Goal: Task Accomplishment & Management: Use online tool/utility

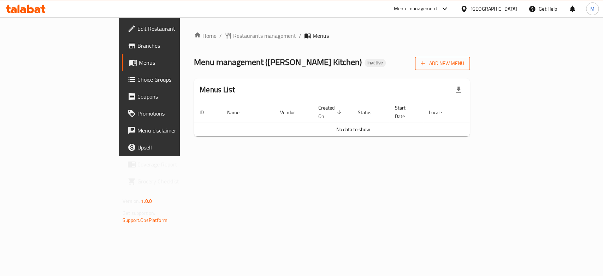
click at [464, 60] on span "Add New Menu" at bounding box center [442, 63] width 43 height 9
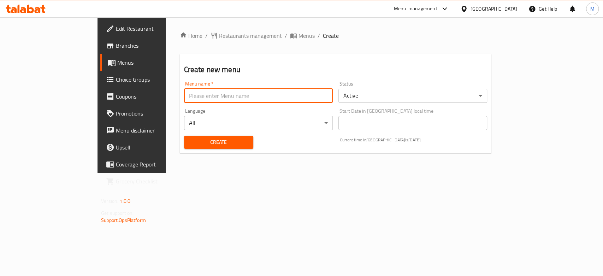
click at [201, 91] on input "text" at bounding box center [258, 96] width 149 height 14
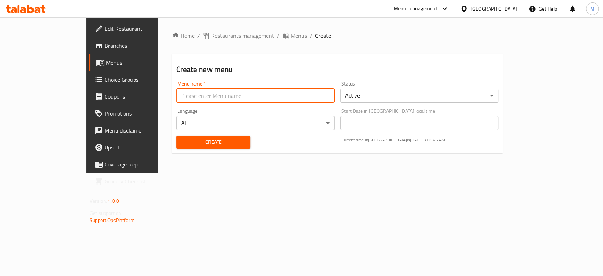
type input "new 1"
click at [184, 144] on span "Create" at bounding box center [213, 142] width 63 height 9
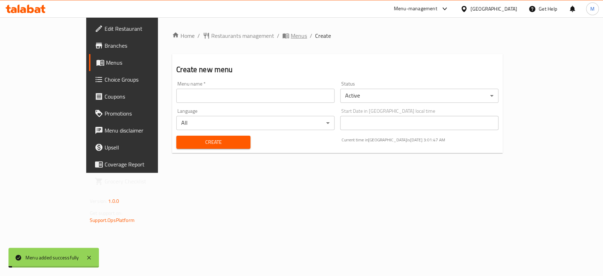
click at [291, 37] on span "Menus" at bounding box center [299, 35] width 16 height 8
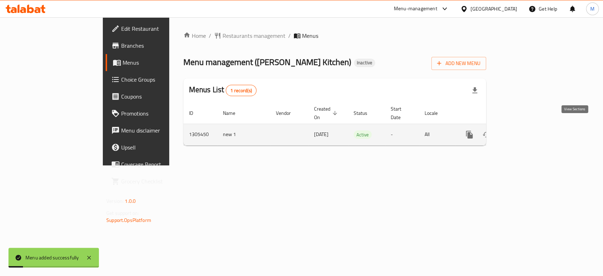
click at [524, 130] on icon "enhanced table" at bounding box center [520, 134] width 8 height 8
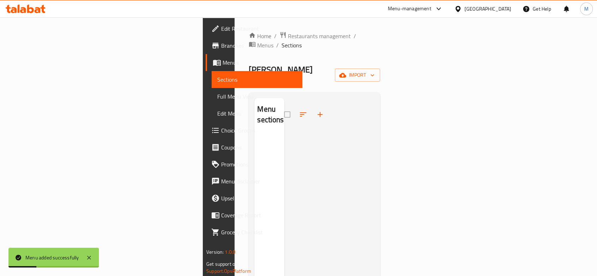
drag, startPoint x: 516, startPoint y: 58, endPoint x: 547, endPoint y: 58, distance: 30.4
click at [380, 64] on div "[PERSON_NAME] Kitchen Inactive import" at bounding box center [314, 75] width 131 height 23
click at [346, 72] on icon "button" at bounding box center [342, 75] width 7 height 7
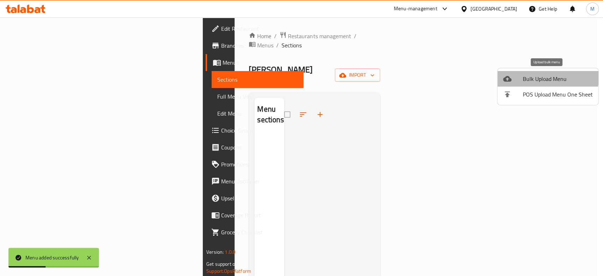
click at [516, 72] on li "Bulk Upload Menu" at bounding box center [547, 79] width 101 height 16
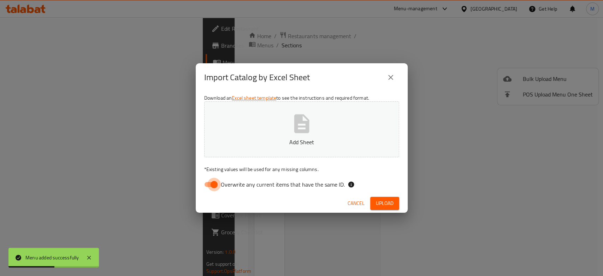
click at [214, 181] on input "Overwrite any current items that have the same ID." at bounding box center [214, 184] width 40 height 13
checkbox input "false"
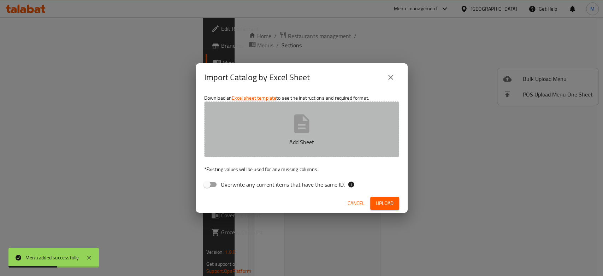
click at [287, 125] on button "Add Sheet" at bounding box center [301, 129] width 195 height 56
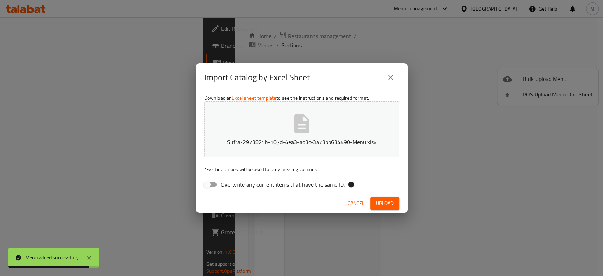
click at [375, 198] on button "Upload" at bounding box center [384, 203] width 29 height 13
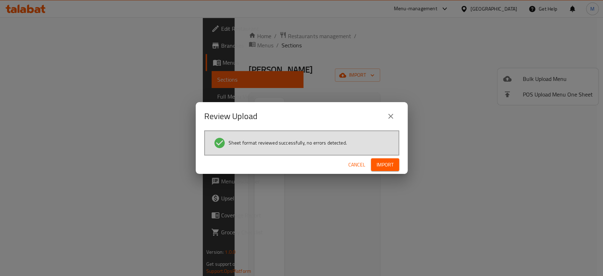
click at [384, 165] on span "Import" at bounding box center [385, 164] width 17 height 9
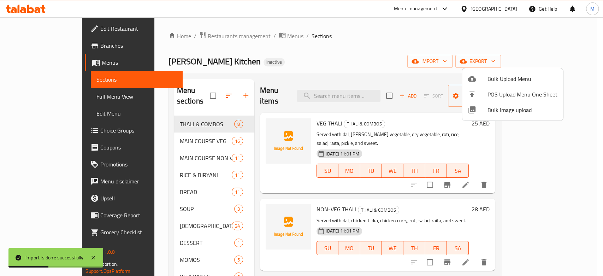
click at [49, 93] on div at bounding box center [301, 138] width 603 height 276
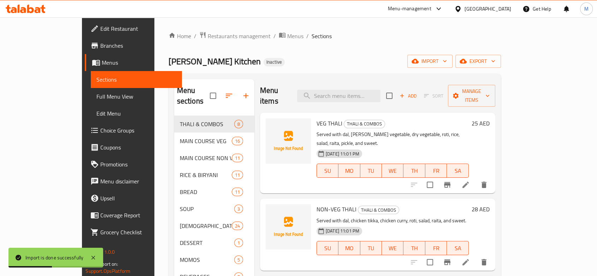
click at [96, 97] on span "Full Menu View" at bounding box center [135, 96] width 79 height 8
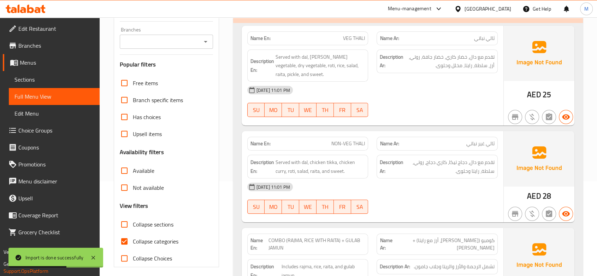
scroll to position [157, 0]
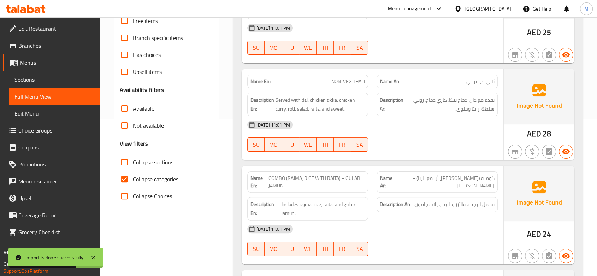
click at [129, 177] on input "Collapse categories" at bounding box center [124, 179] width 17 height 17
checkbox input "false"
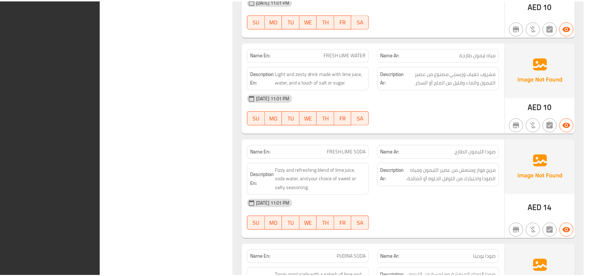
scroll to position [11409, 0]
